Goal: Transaction & Acquisition: Purchase product/service

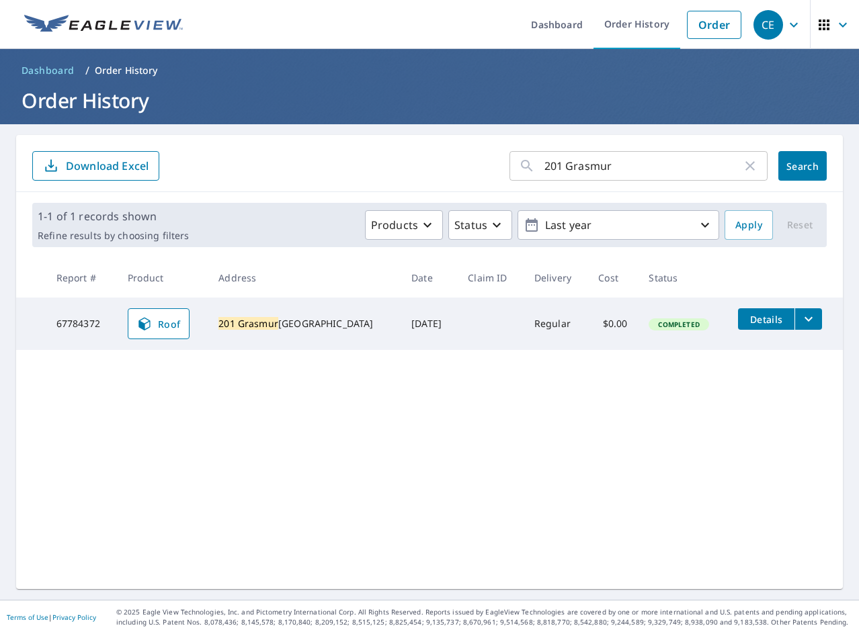
click at [637, 168] on input "201 Grasmur" at bounding box center [643, 166] width 198 height 38
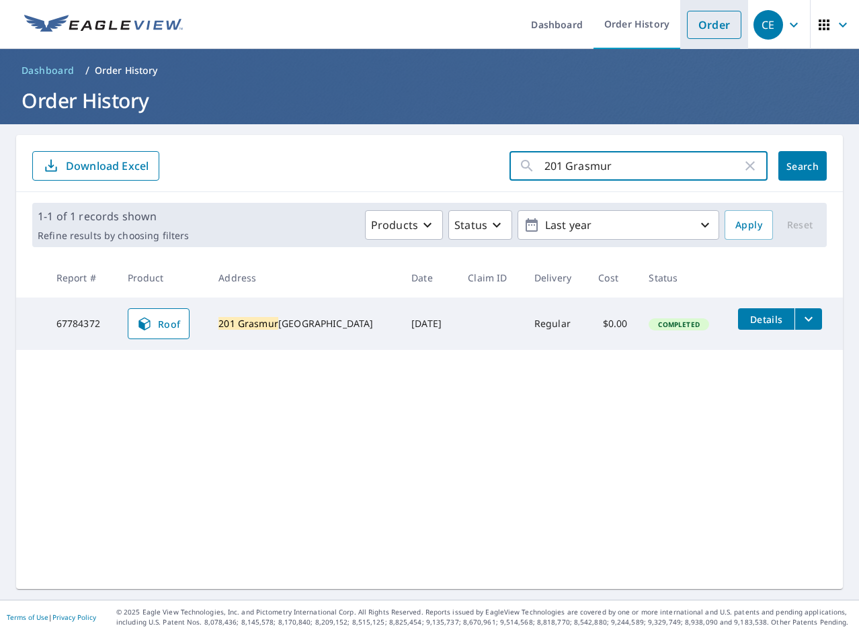
click at [708, 32] on link "Order" at bounding box center [714, 25] width 54 height 28
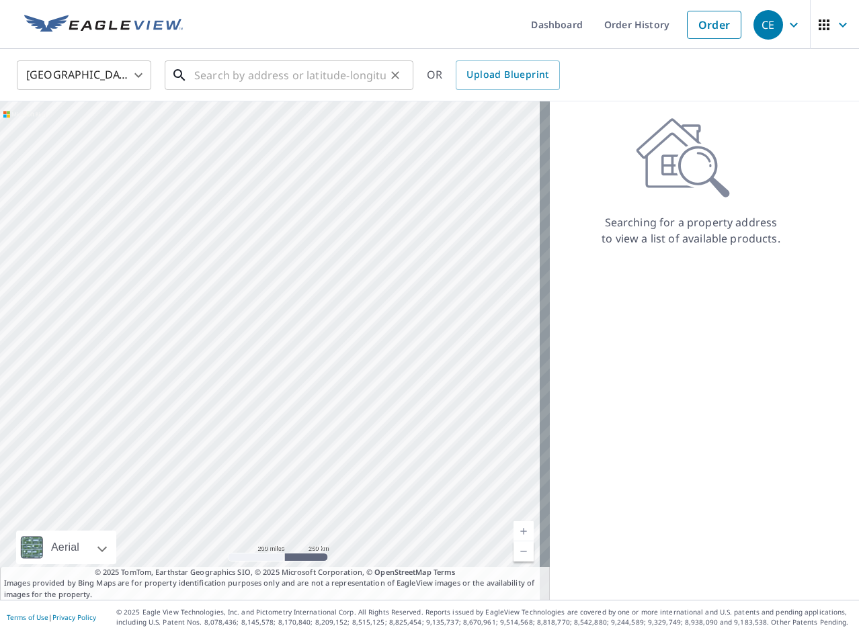
click at [306, 69] on input "text" at bounding box center [289, 75] width 191 height 38
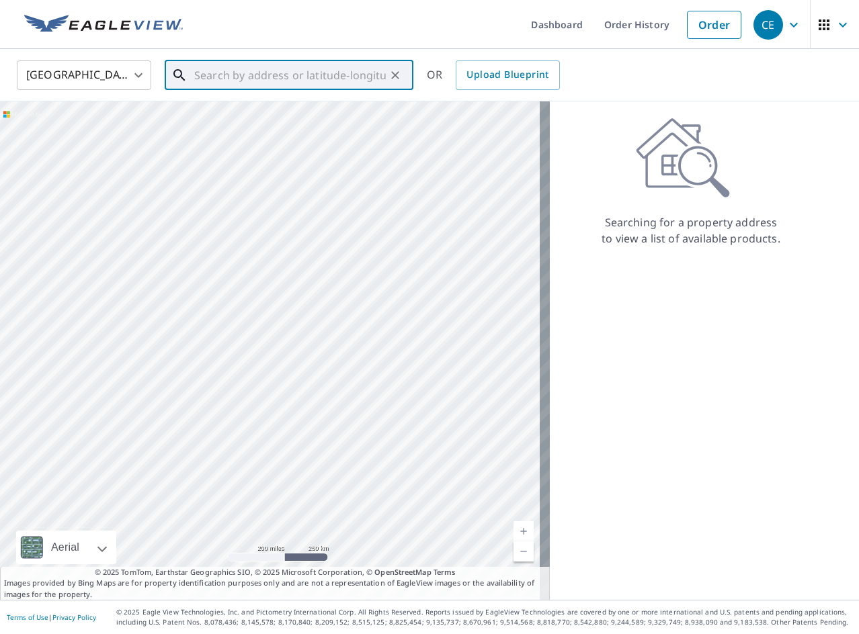
paste input "[STREET_ADDRESS]"
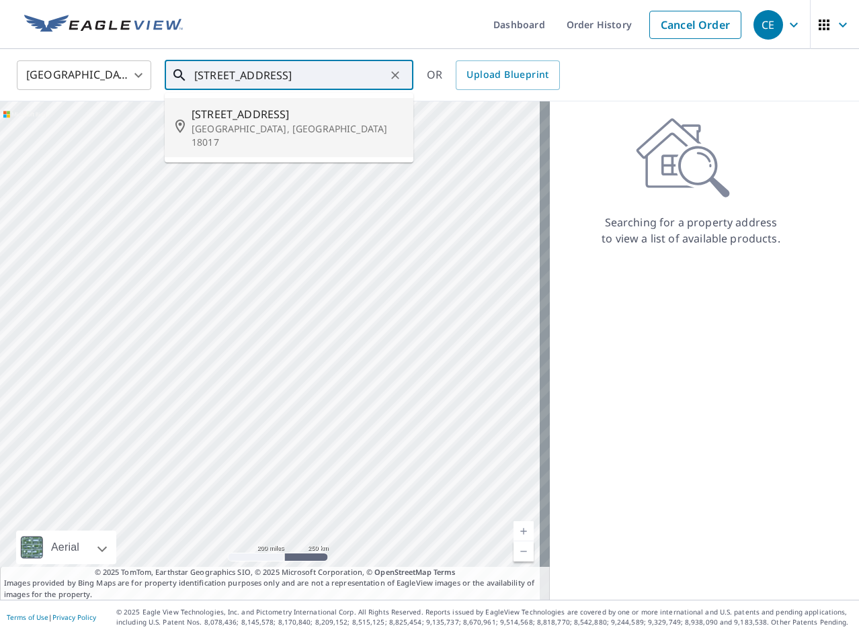
click at [316, 128] on p "[GEOGRAPHIC_DATA], [GEOGRAPHIC_DATA] 18017" at bounding box center [296, 135] width 211 height 27
type input "[STREET_ADDRESS]"
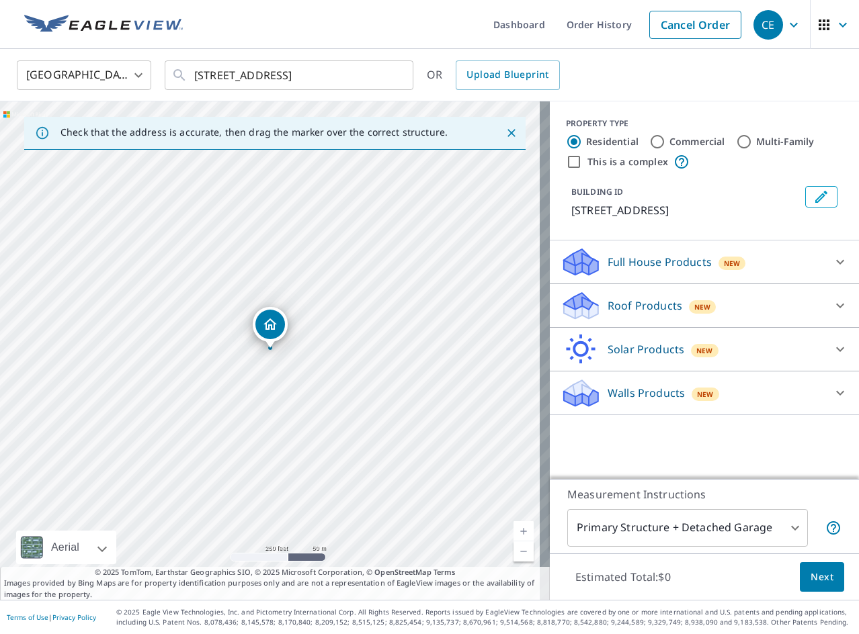
click at [581, 314] on icon at bounding box center [581, 310] width 34 height 16
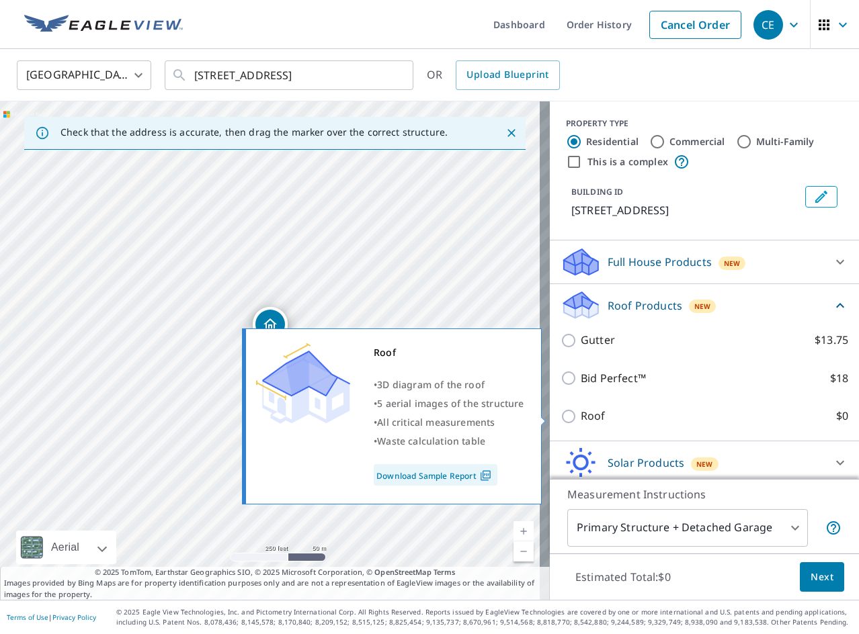
click at [581, 419] on p "Roof" at bounding box center [593, 416] width 25 height 17
click at [581, 419] on input "Roof $0" at bounding box center [570, 417] width 20 height 16
checkbox input "true"
type input "3"
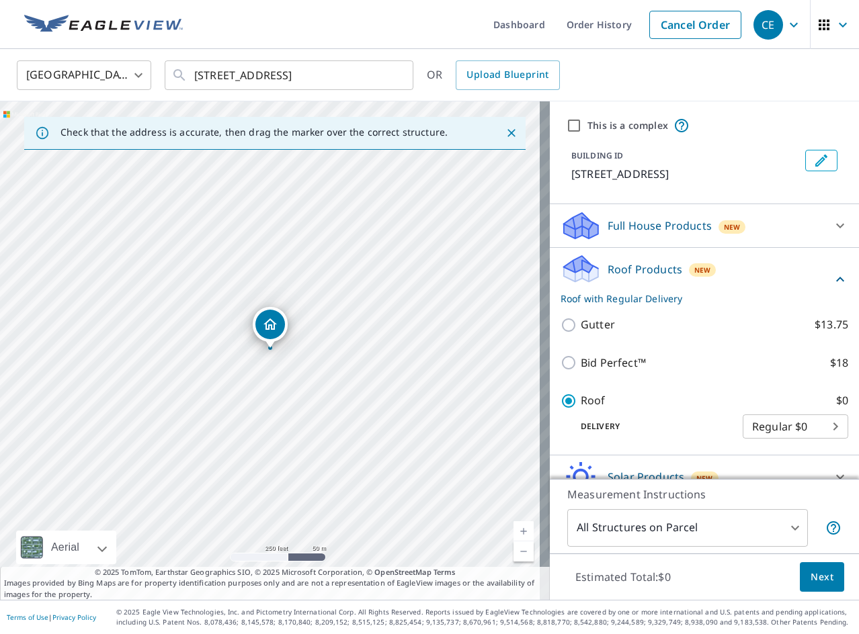
click at [807, 585] on button "Next" at bounding box center [822, 577] width 44 height 30
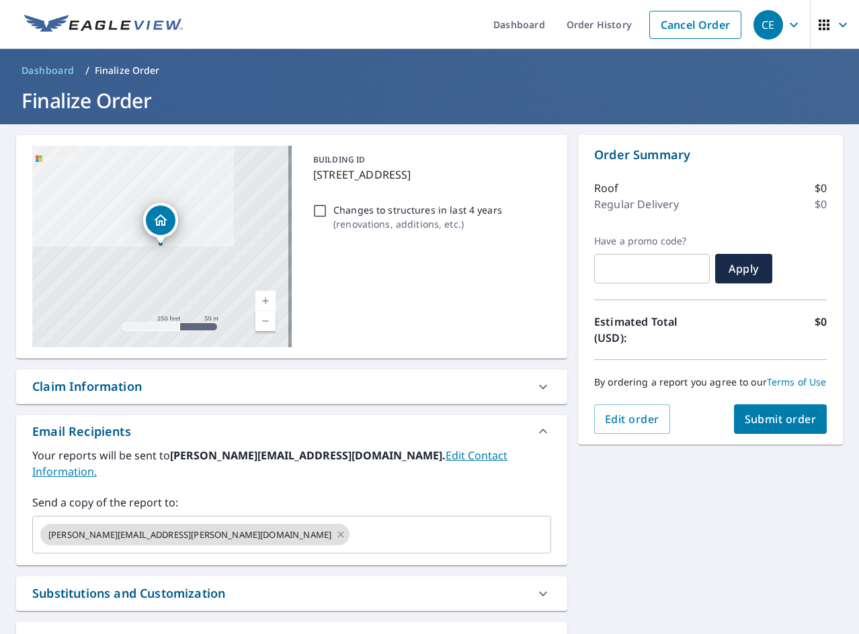
click at [439, 210] on p "Changes to structures in last 4 years" at bounding box center [417, 210] width 169 height 14
click at [328, 210] on input "Changes to structures in last 4 years ( renovations, additions, etc. )" at bounding box center [320, 211] width 16 height 16
checkbox input "true"
click at [781, 427] on span "Submit order" at bounding box center [780, 419] width 72 height 15
